Goal: Task Accomplishment & Management: Complete application form

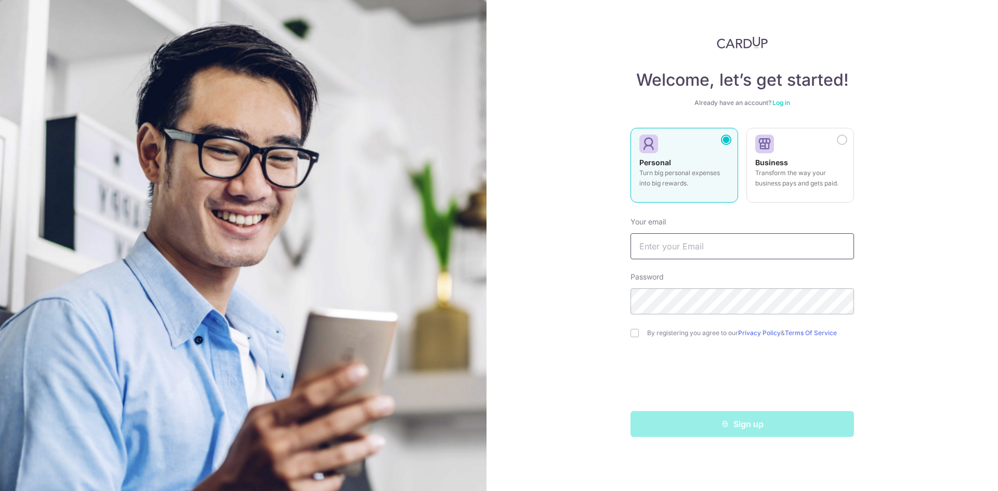
click at [694, 246] on input "text" at bounding box center [743, 246] width 224 height 26
click at [684, 249] on input "text" at bounding box center [743, 246] width 224 height 26
type input "[EMAIL_ADDRESS][DOMAIN_NAME]"
click at [635, 331] on input "checkbox" at bounding box center [635, 333] width 8 height 8
checkbox input "true"
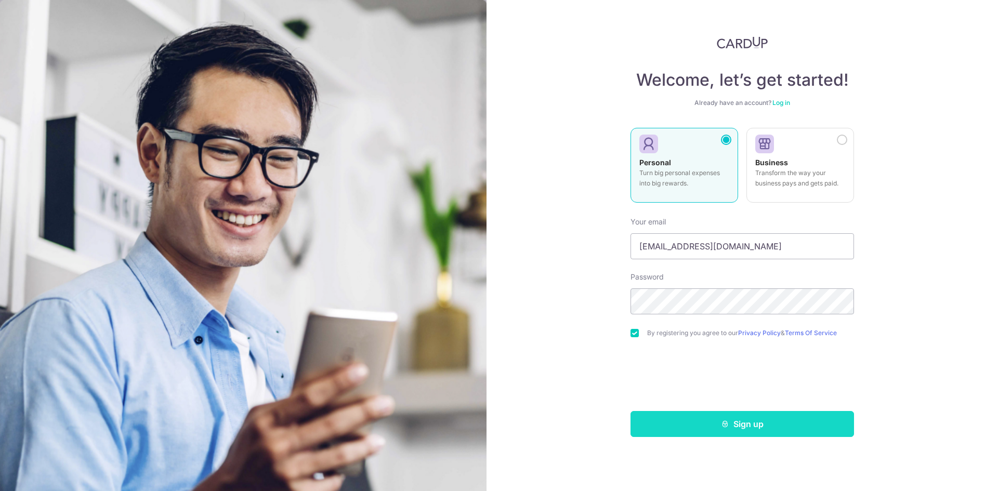
click at [741, 425] on button "Sign up" at bounding box center [743, 424] width 224 height 26
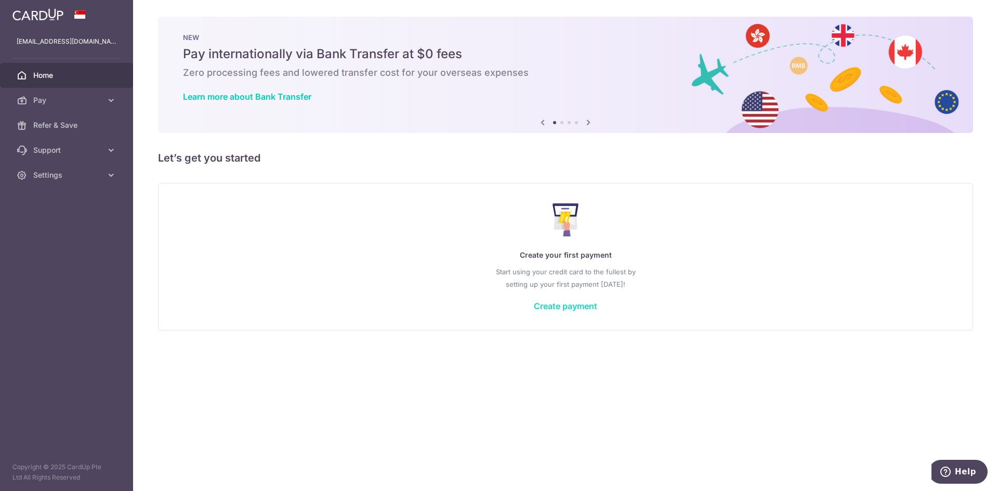
click at [571, 304] on link "Create payment" at bounding box center [565, 306] width 63 height 10
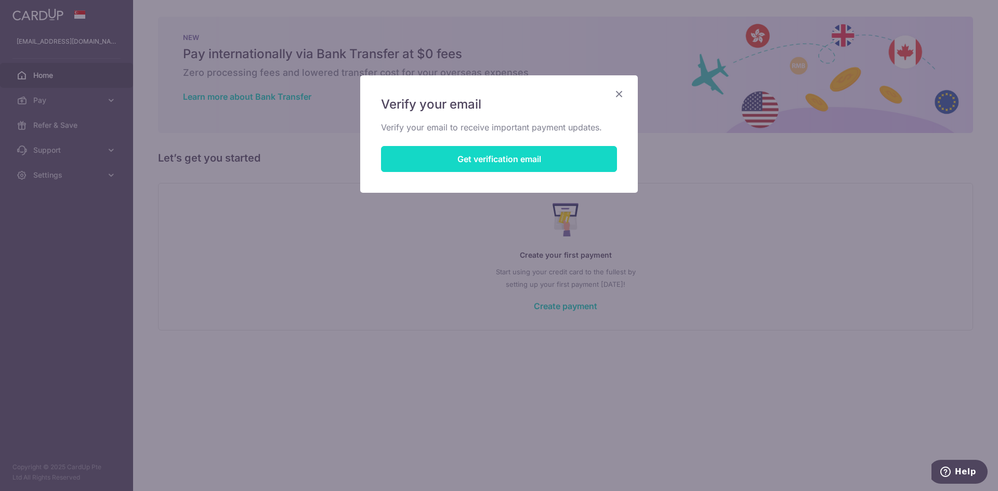
click at [485, 160] on button "Get verification email" at bounding box center [499, 159] width 236 height 26
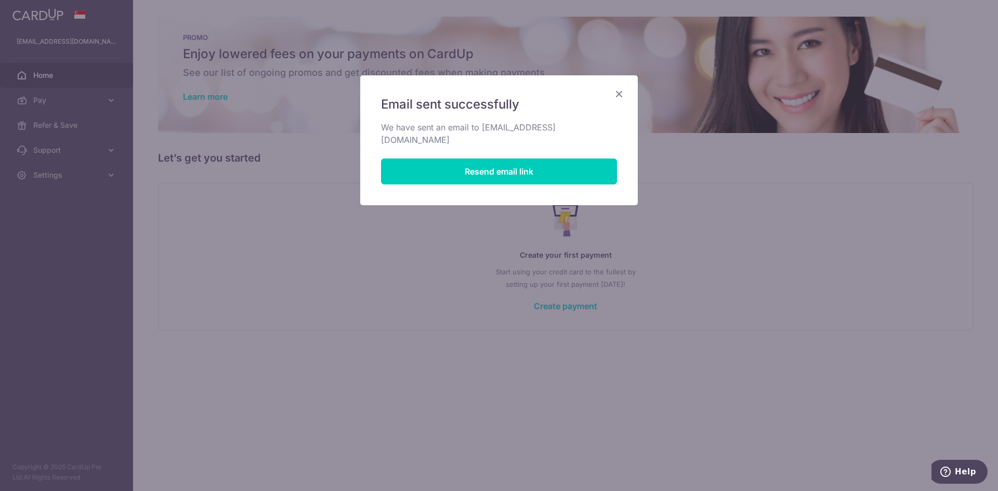
click at [622, 93] on icon "Close" at bounding box center [619, 93] width 12 height 13
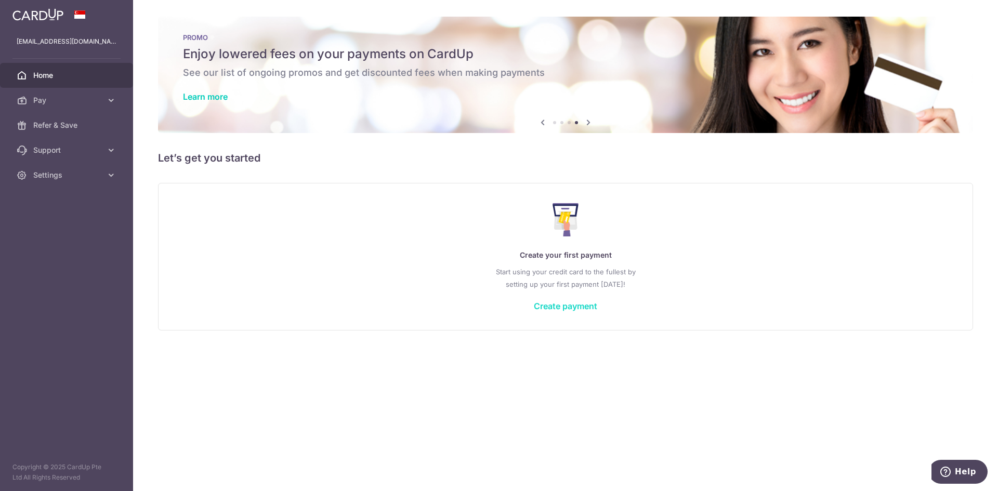
click at [571, 307] on link "Create payment" at bounding box center [565, 306] width 63 height 10
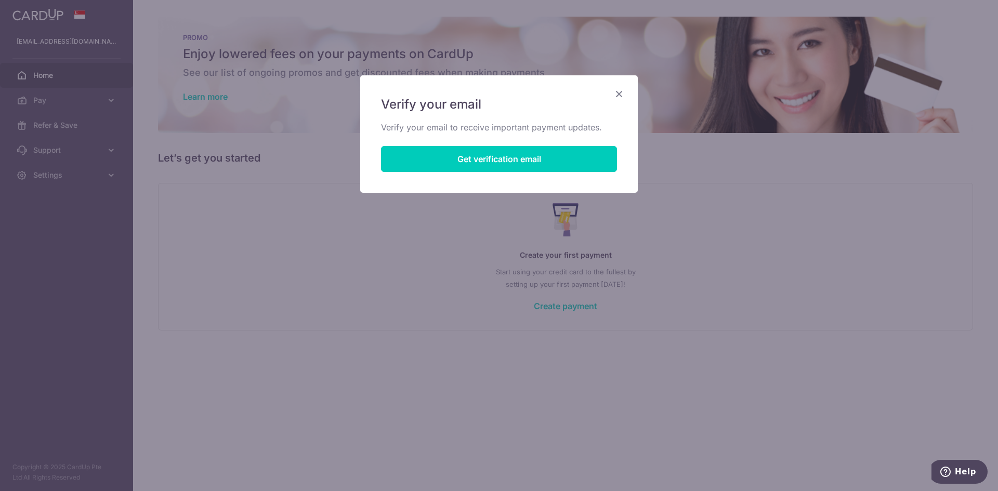
click at [619, 87] on div "Verify your email Verify your email to receive important payment updates. Get v…" at bounding box center [499, 134] width 278 height 118
click at [617, 88] on icon "Close" at bounding box center [619, 93] width 12 height 13
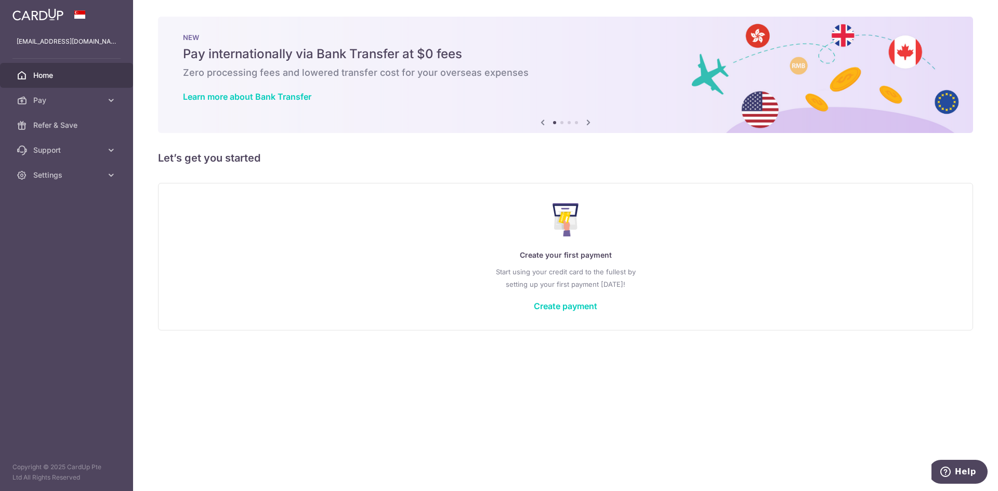
click at [590, 121] on icon at bounding box center [588, 122] width 12 height 13
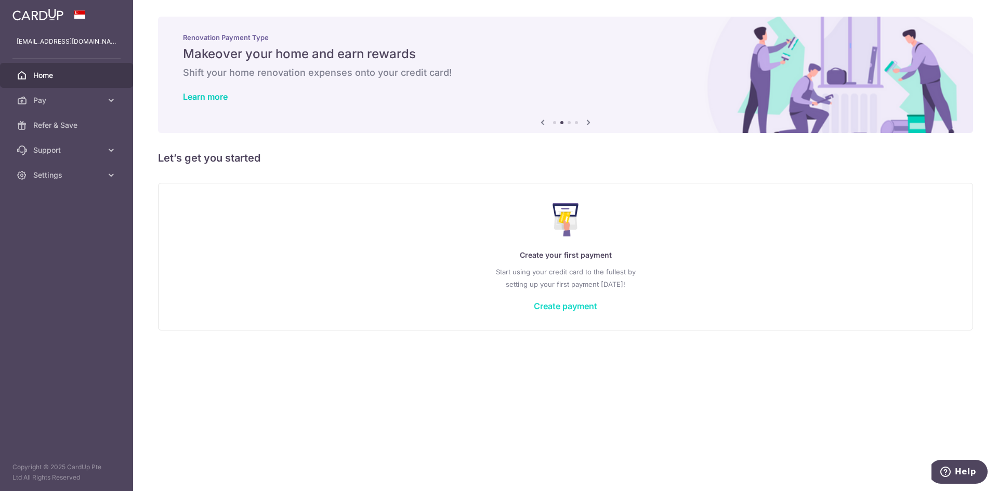
click at [561, 307] on link "Create payment" at bounding box center [565, 306] width 63 height 10
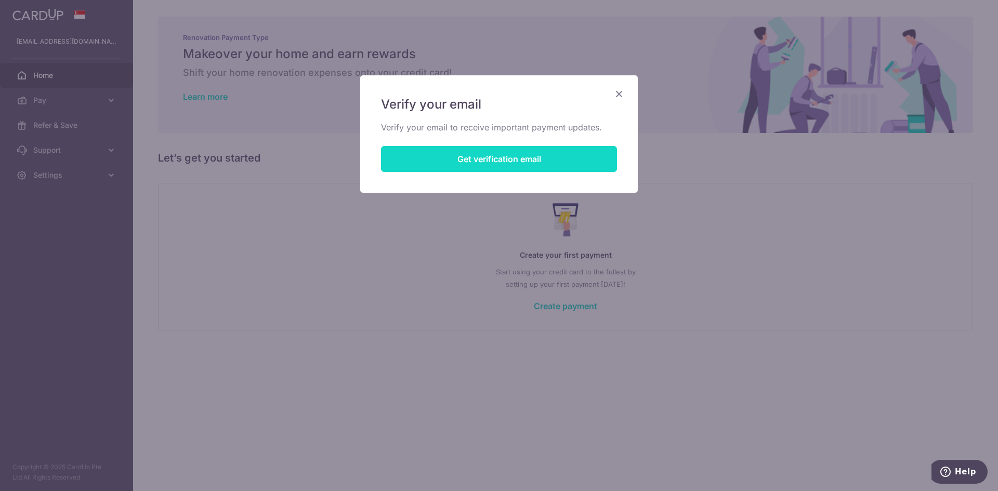
click at [507, 162] on button "Get verification email" at bounding box center [499, 159] width 236 height 26
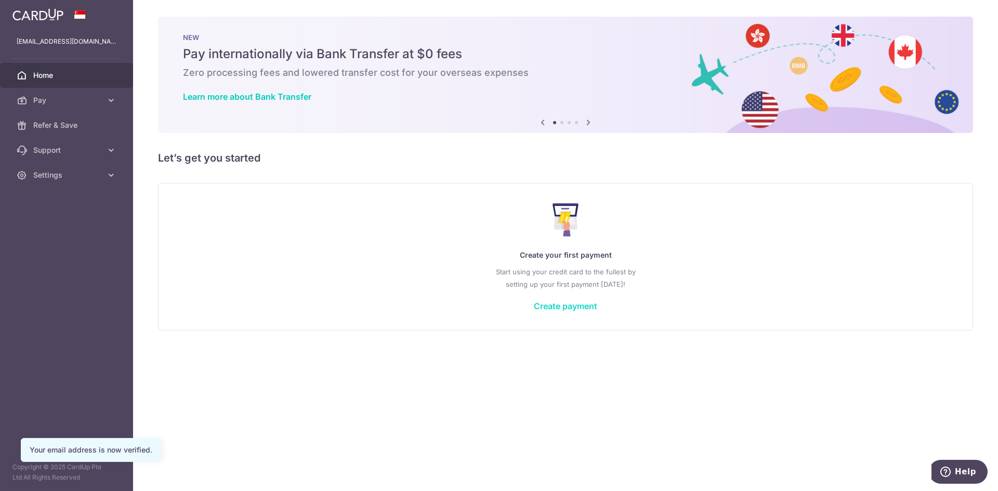
click at [551, 303] on link "Create payment" at bounding box center [565, 306] width 63 height 10
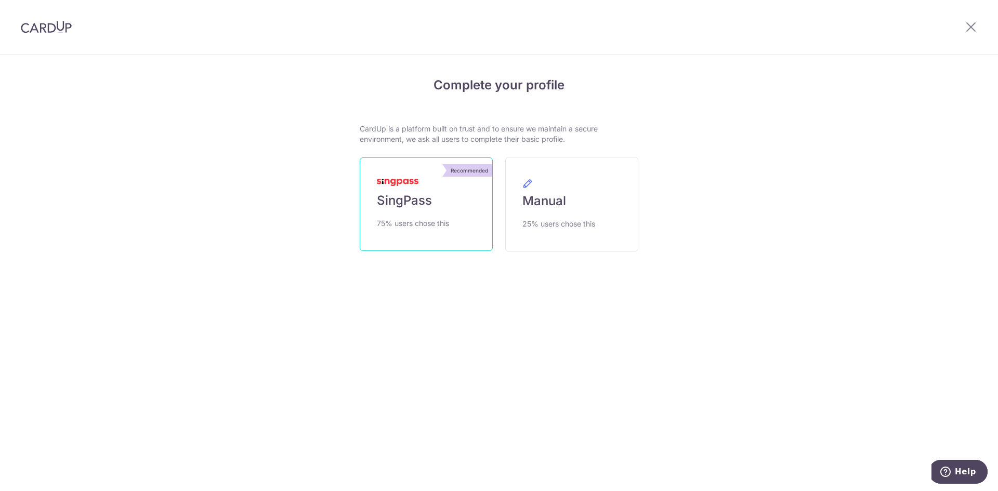
click at [420, 203] on span "SingPass" at bounding box center [404, 200] width 55 height 17
